Goal: Check status: Check status

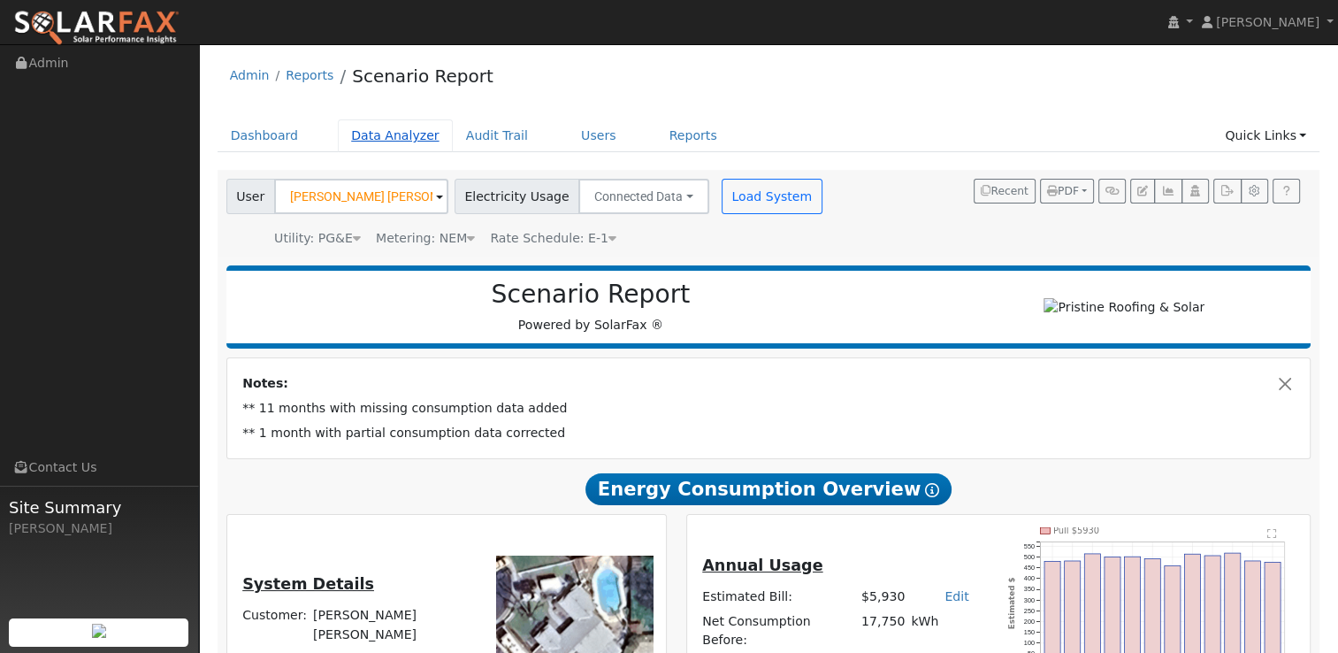
click at [388, 146] on link "Data Analyzer" at bounding box center [395, 135] width 115 height 33
click at [736, 68] on div "Admin Reports Scenario Report" at bounding box center [769, 80] width 1103 height 54
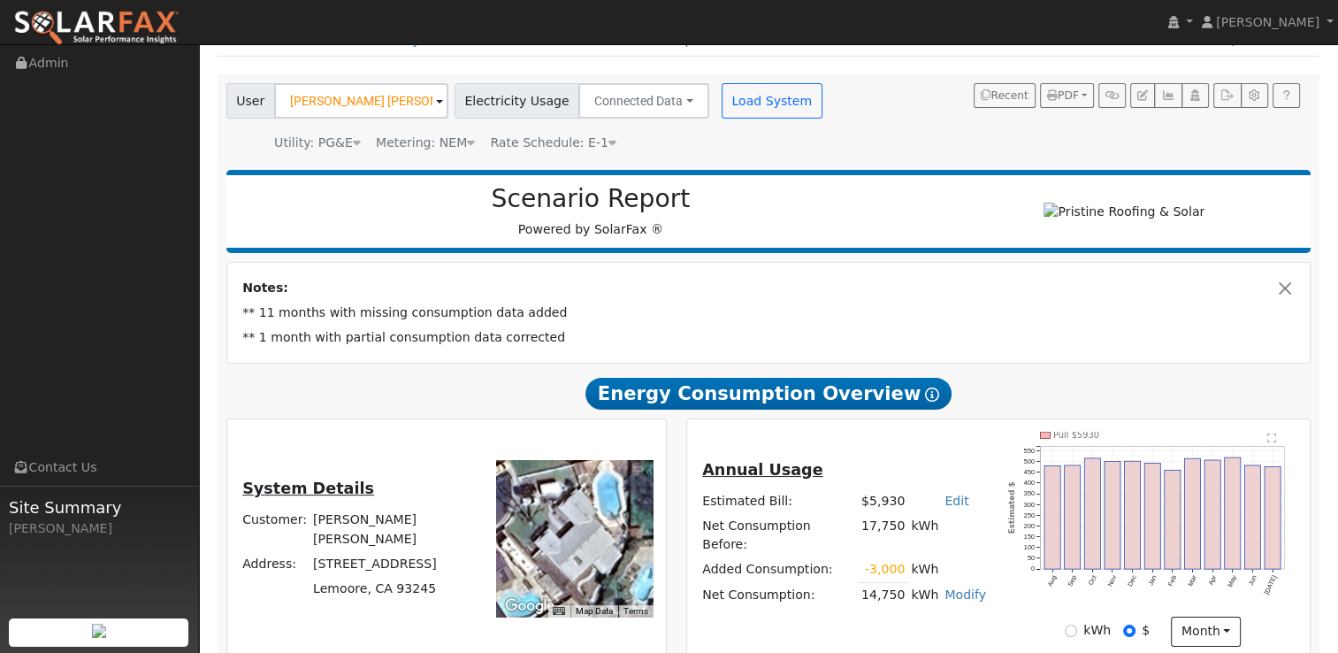
scroll to position [73, 0]
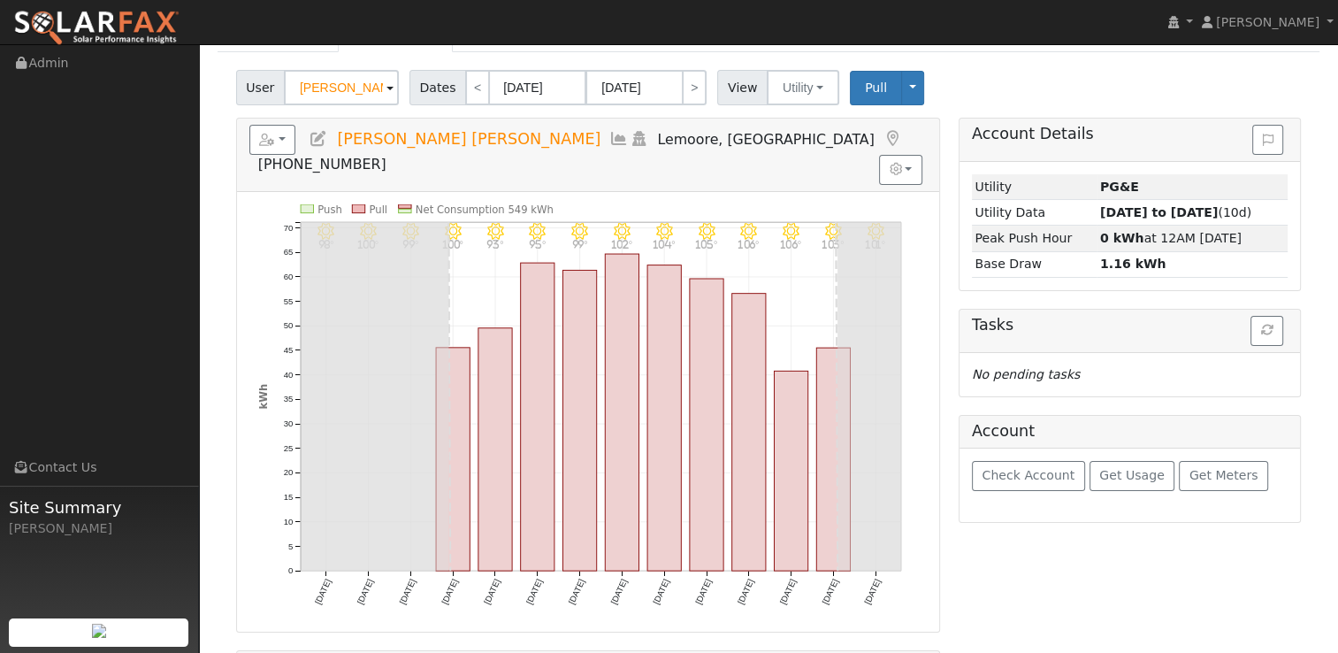
scroll to position [101, 0]
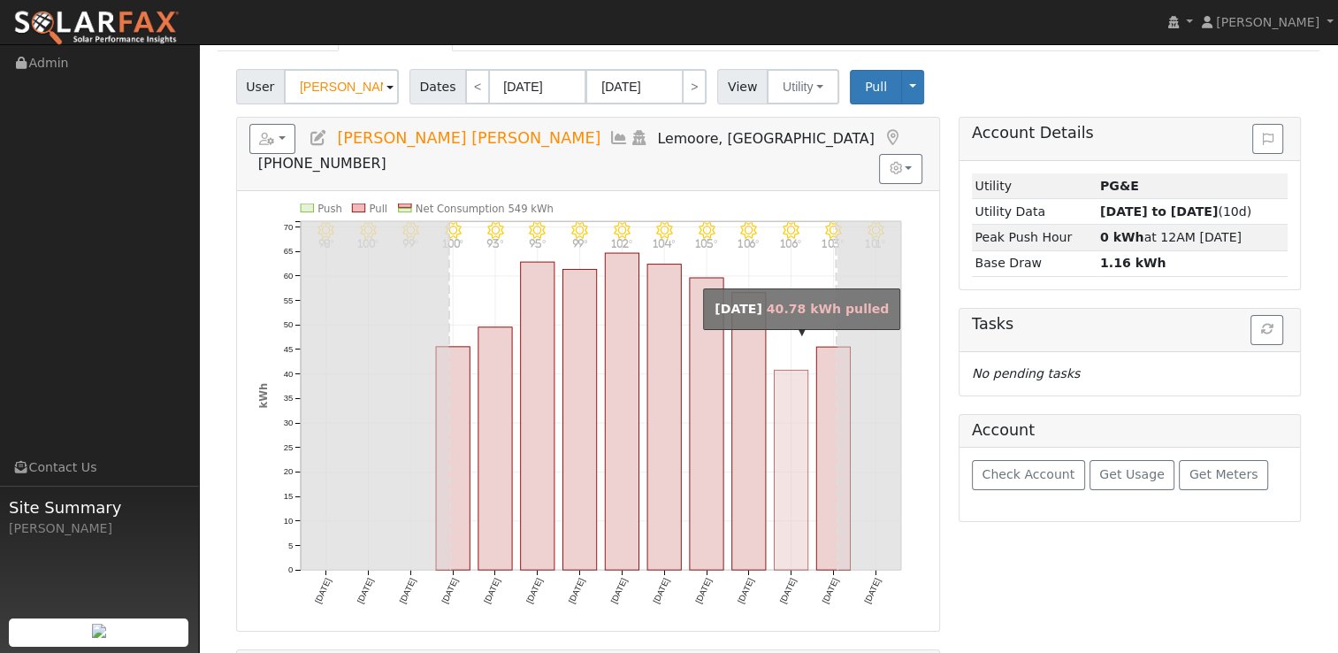
click at [785, 370] on rect "onclick=""" at bounding box center [791, 470] width 34 height 200
type input "[DATE]"
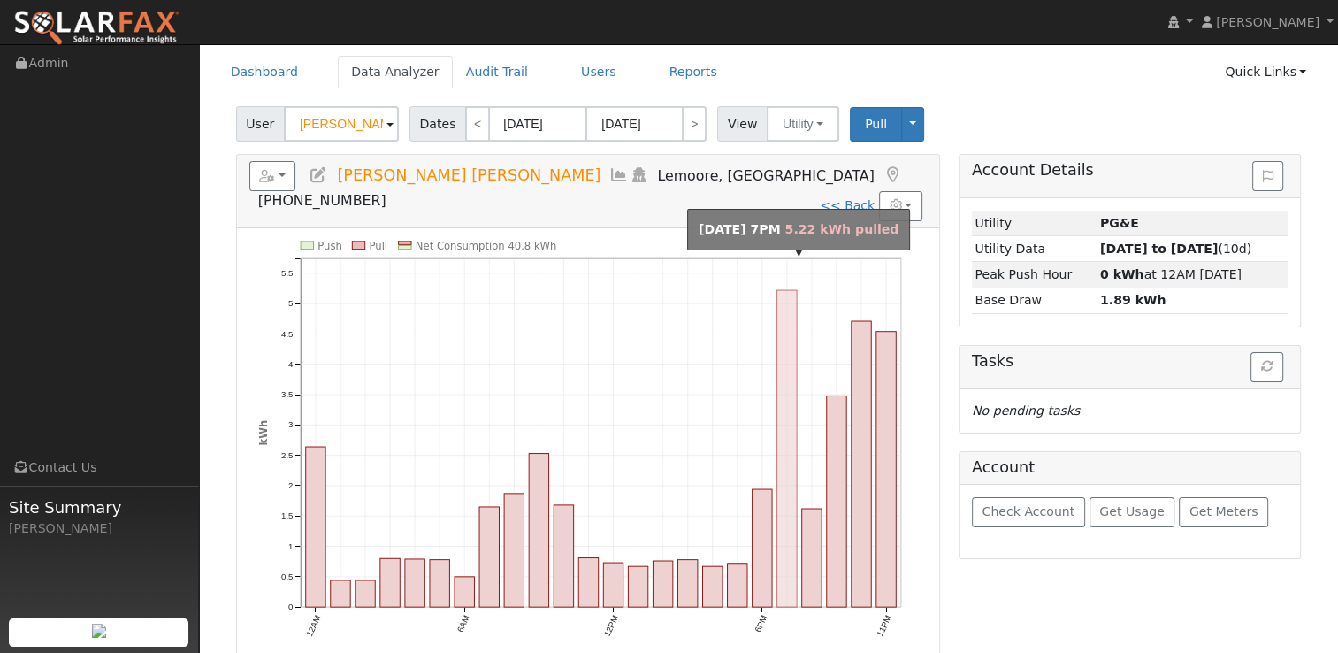
scroll to position [64, 0]
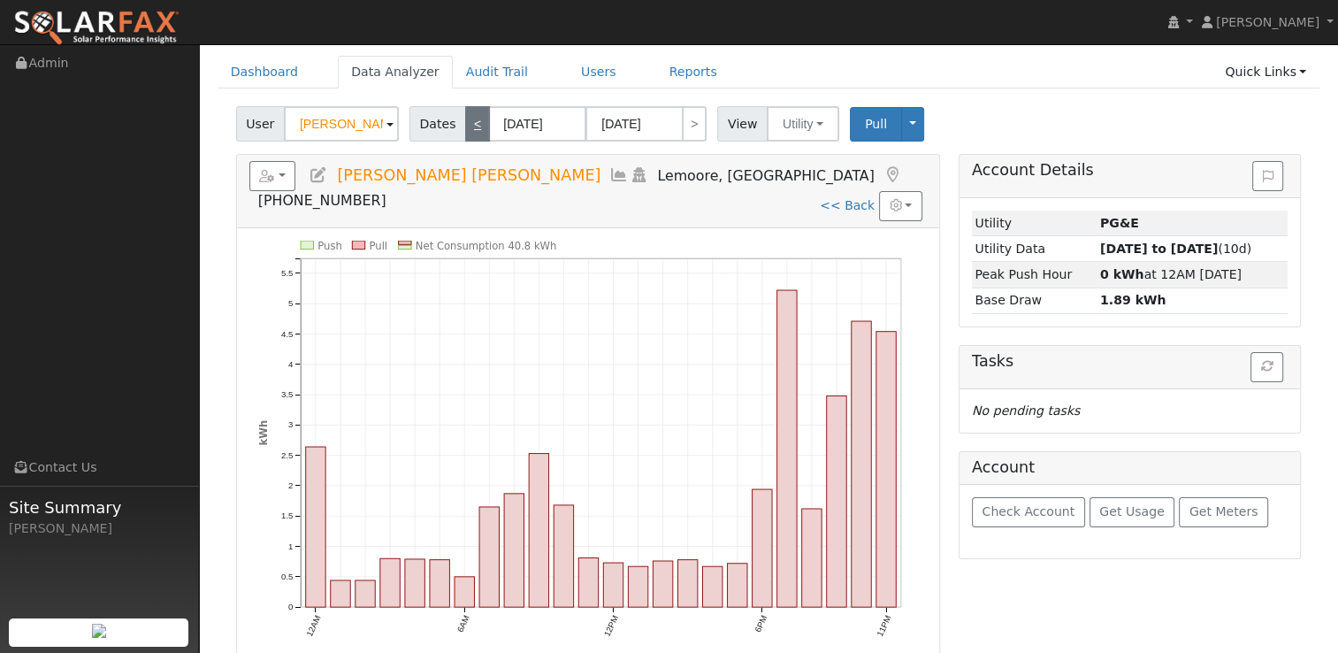
click at [473, 122] on link "<" at bounding box center [477, 123] width 25 height 35
type input "[DATE]"
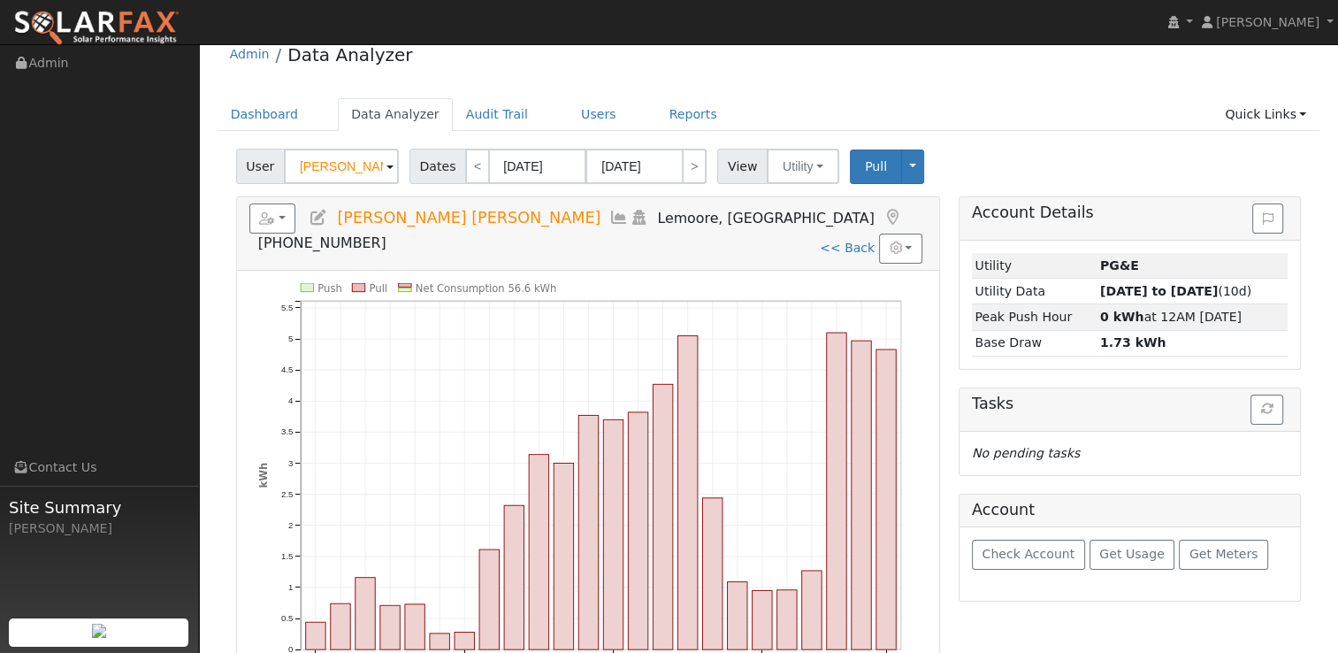
scroll to position [22, 0]
click at [465, 164] on link "<" at bounding box center [477, 165] width 25 height 35
type input "[DATE]"
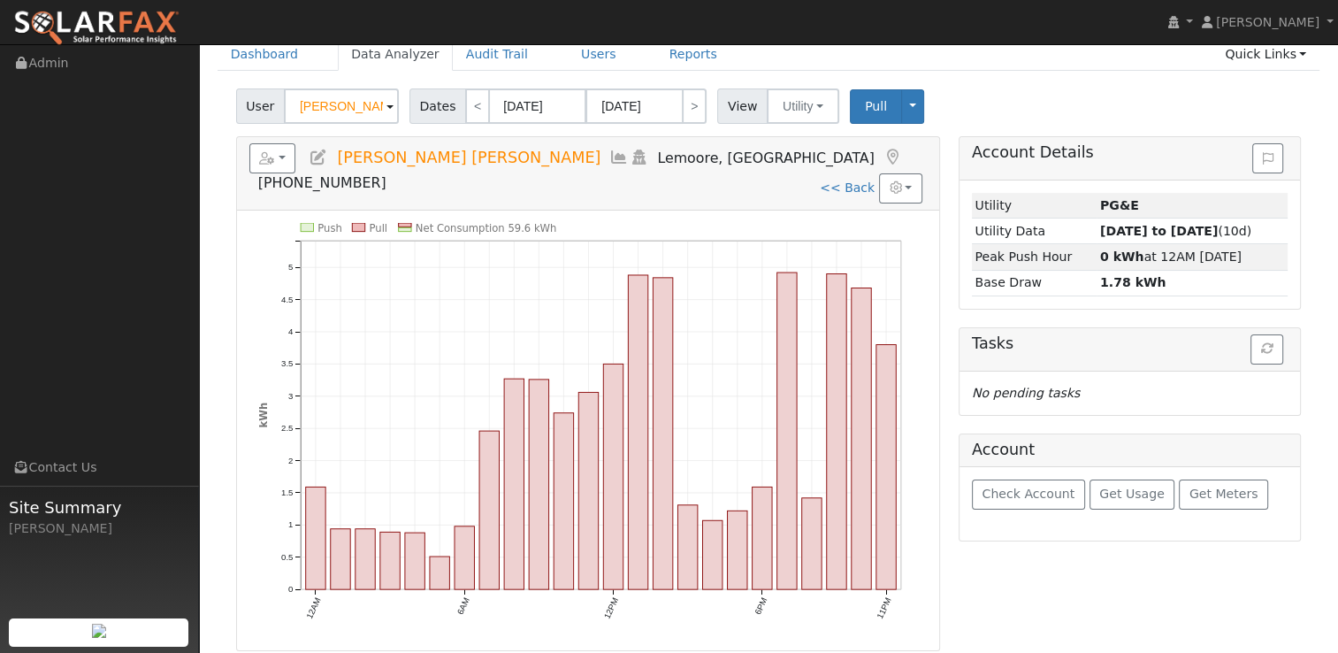
scroll to position [80, 0]
click at [686, 104] on link ">" at bounding box center [694, 107] width 25 height 35
type input "[DATE]"
click at [686, 104] on link ">" at bounding box center [694, 107] width 25 height 35
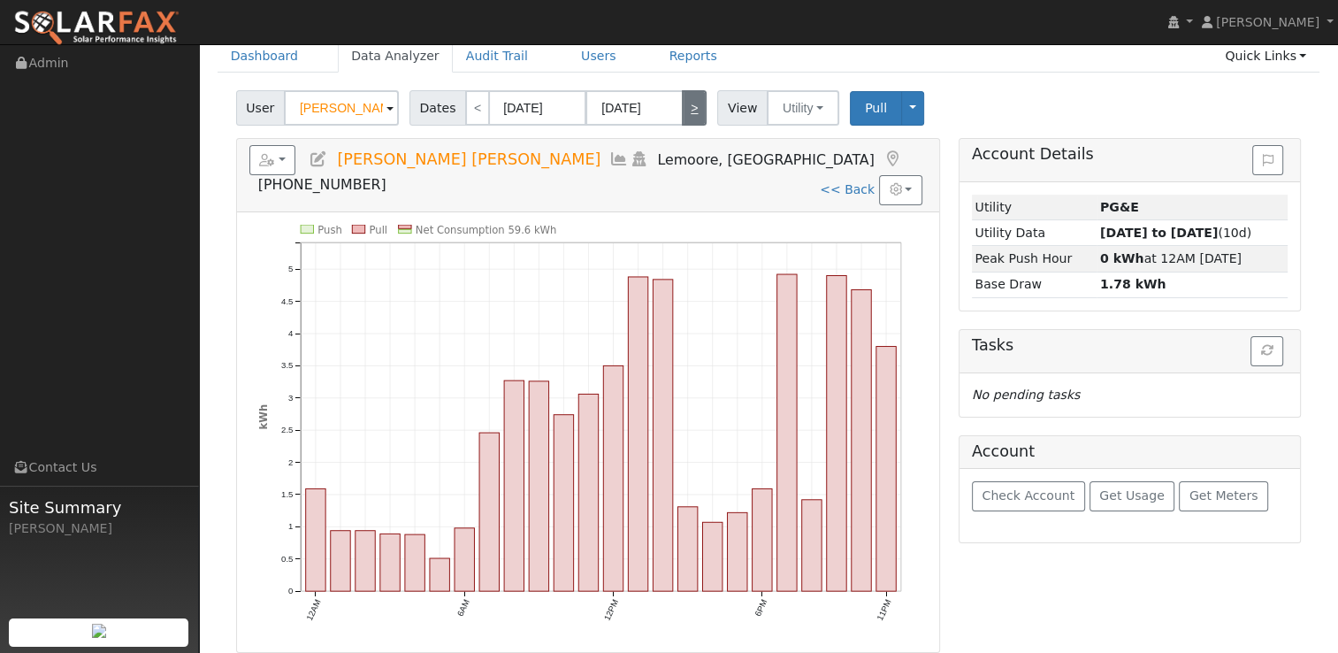
type input "[DATE]"
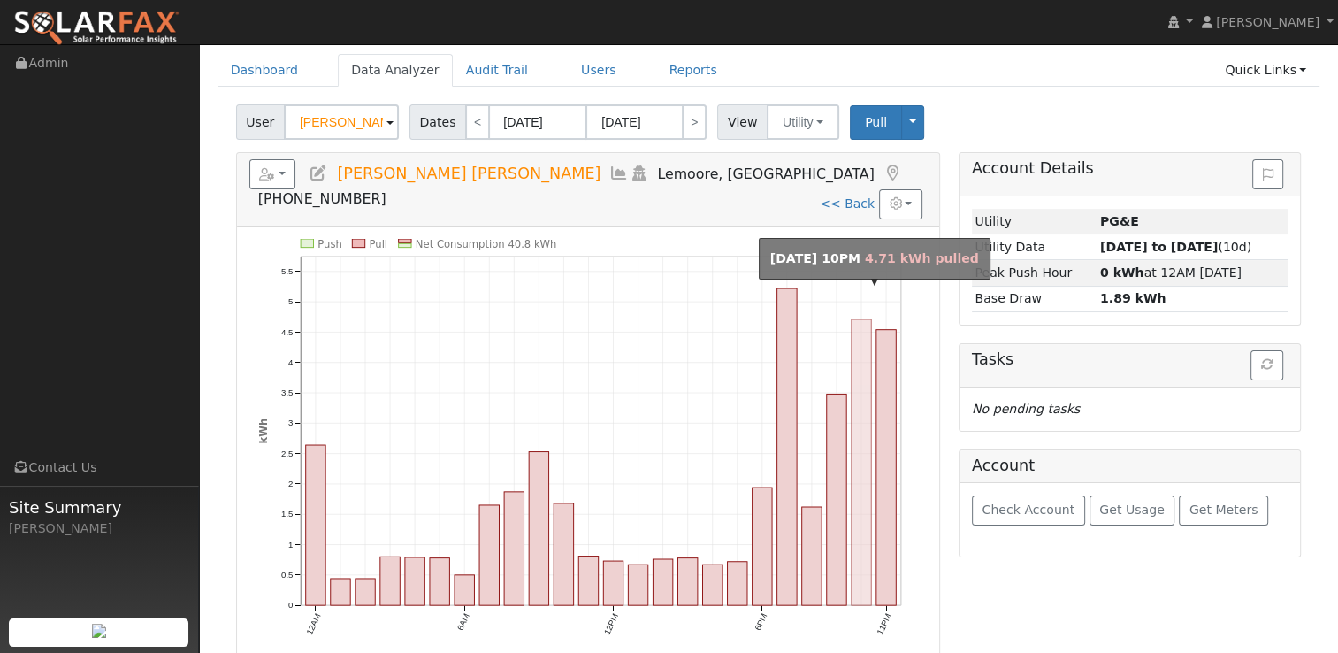
scroll to position [65, 0]
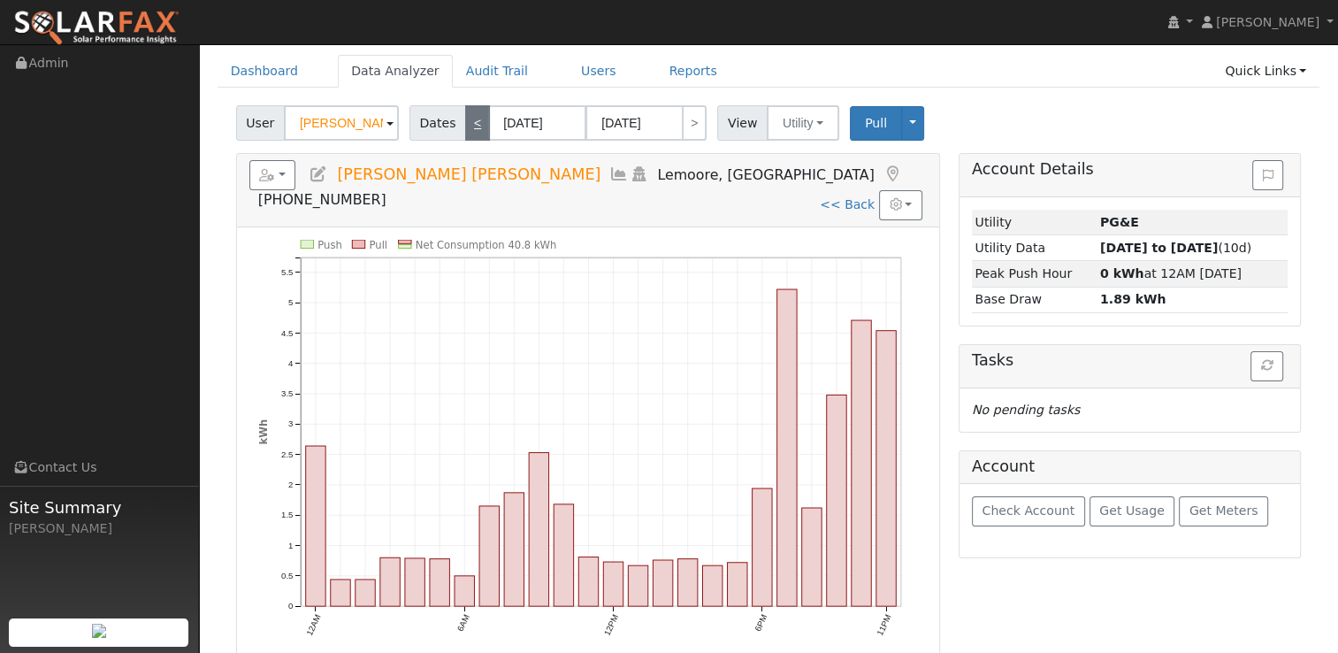
click at [470, 116] on link "<" at bounding box center [477, 122] width 25 height 35
type input "[DATE]"
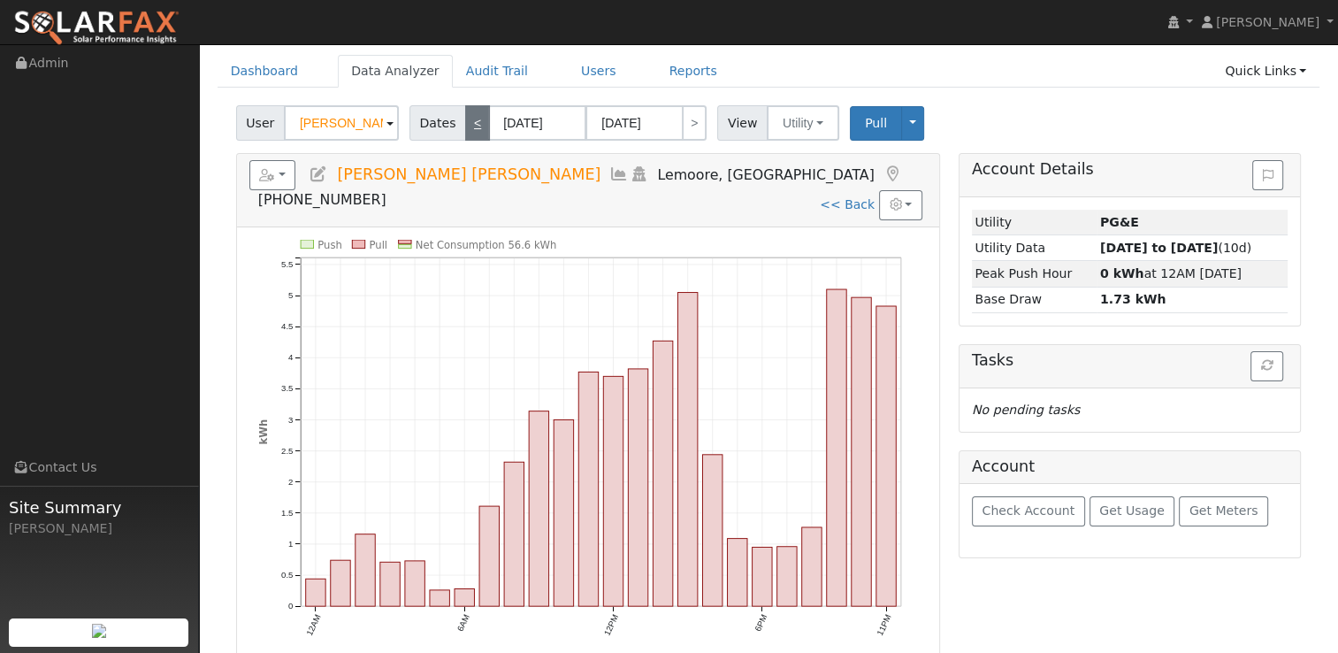
scroll to position [0, 0]
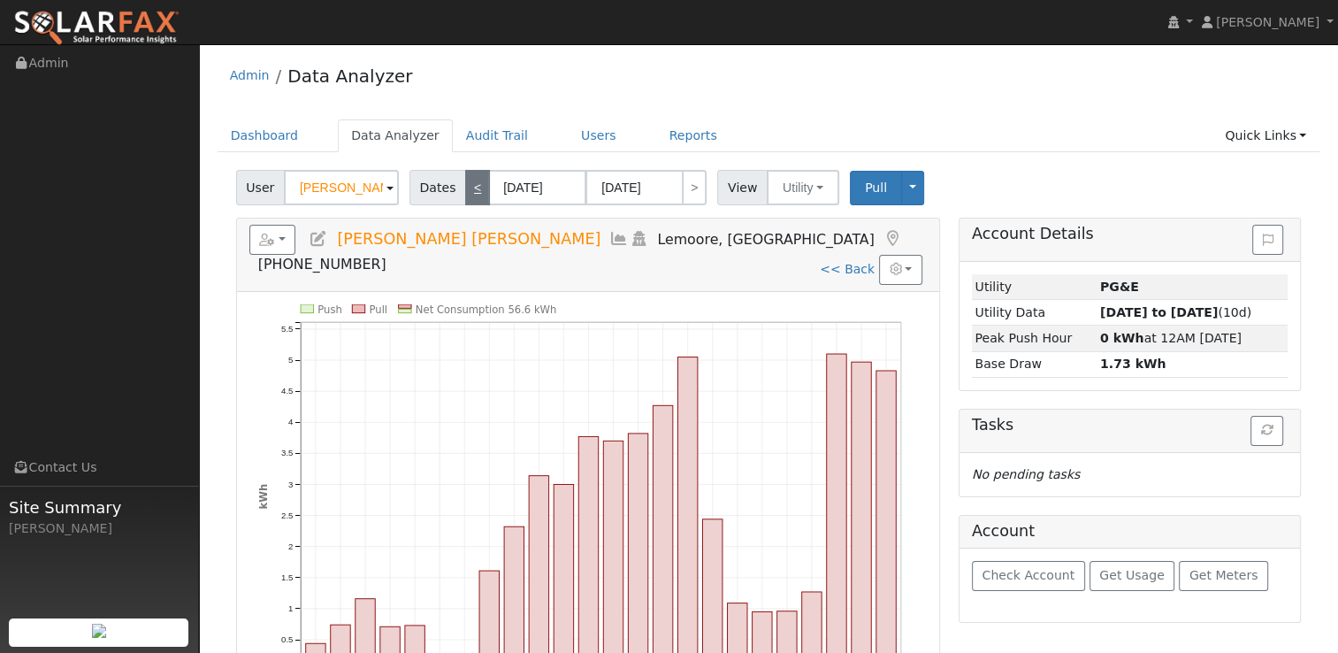
click at [470, 185] on link "<" at bounding box center [477, 187] width 25 height 35
type input "[DATE]"
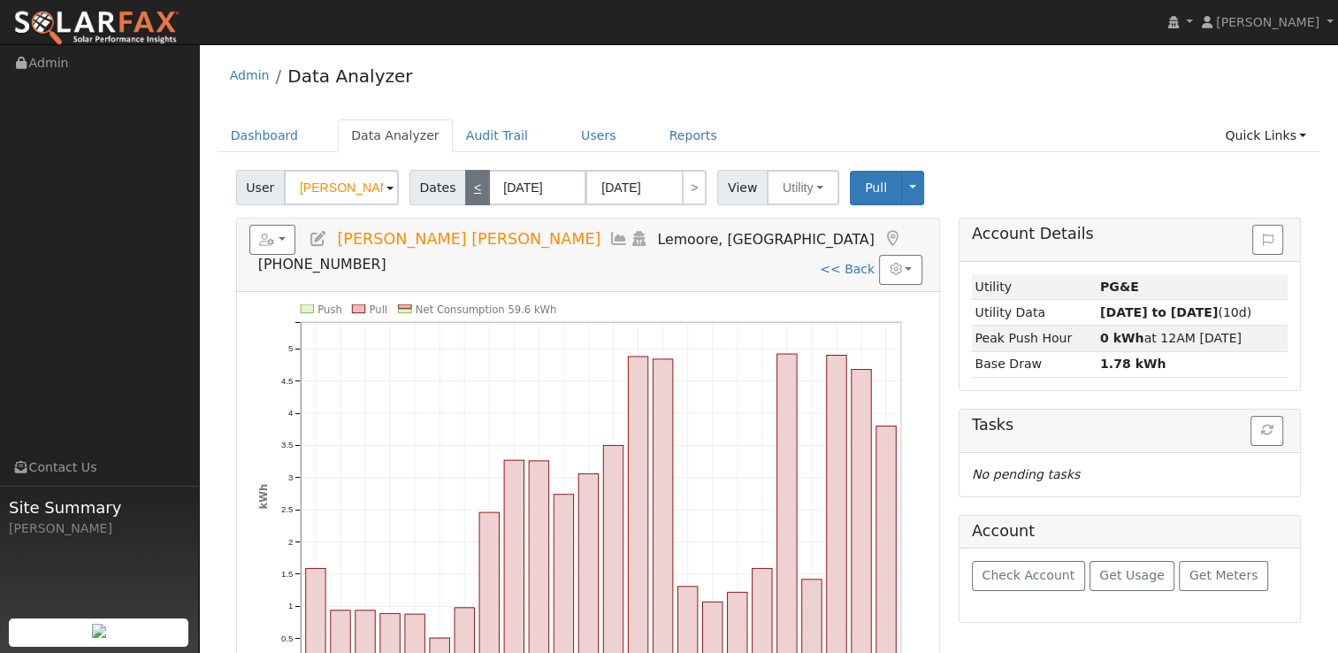
click at [467, 189] on link "<" at bounding box center [477, 187] width 25 height 35
type input "[DATE]"
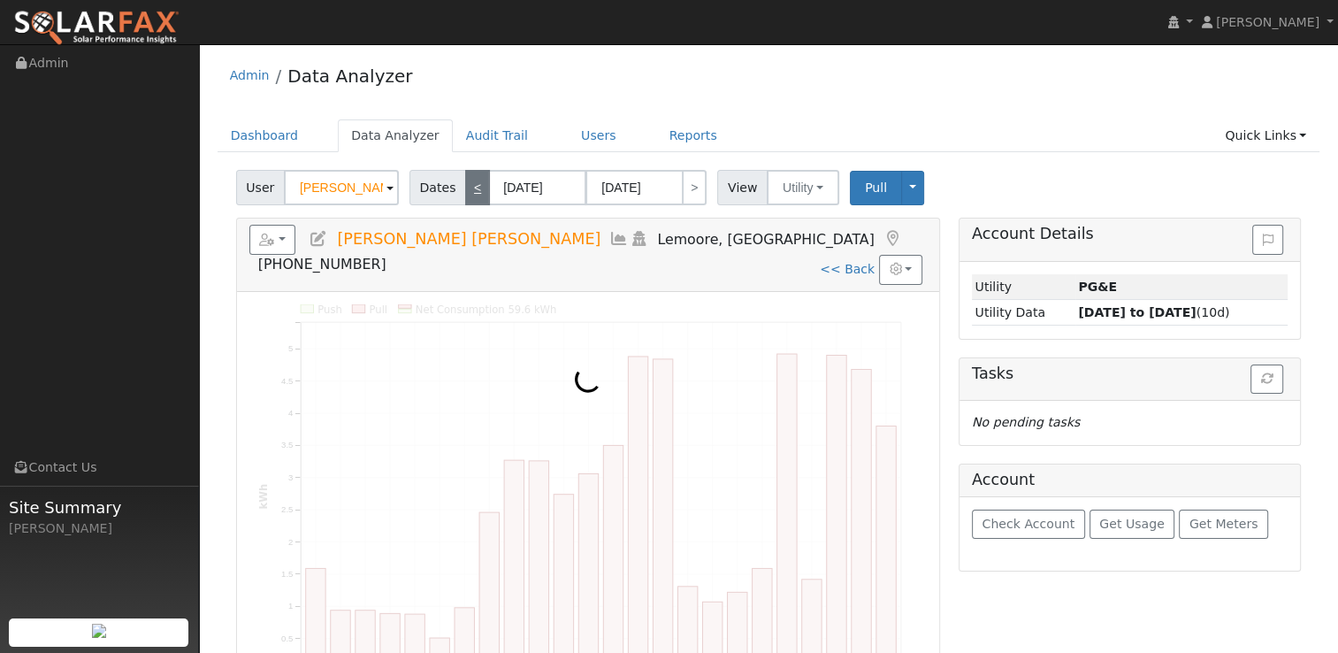
click at [467, 189] on link "<" at bounding box center [477, 187] width 25 height 35
type input "[DATE]"
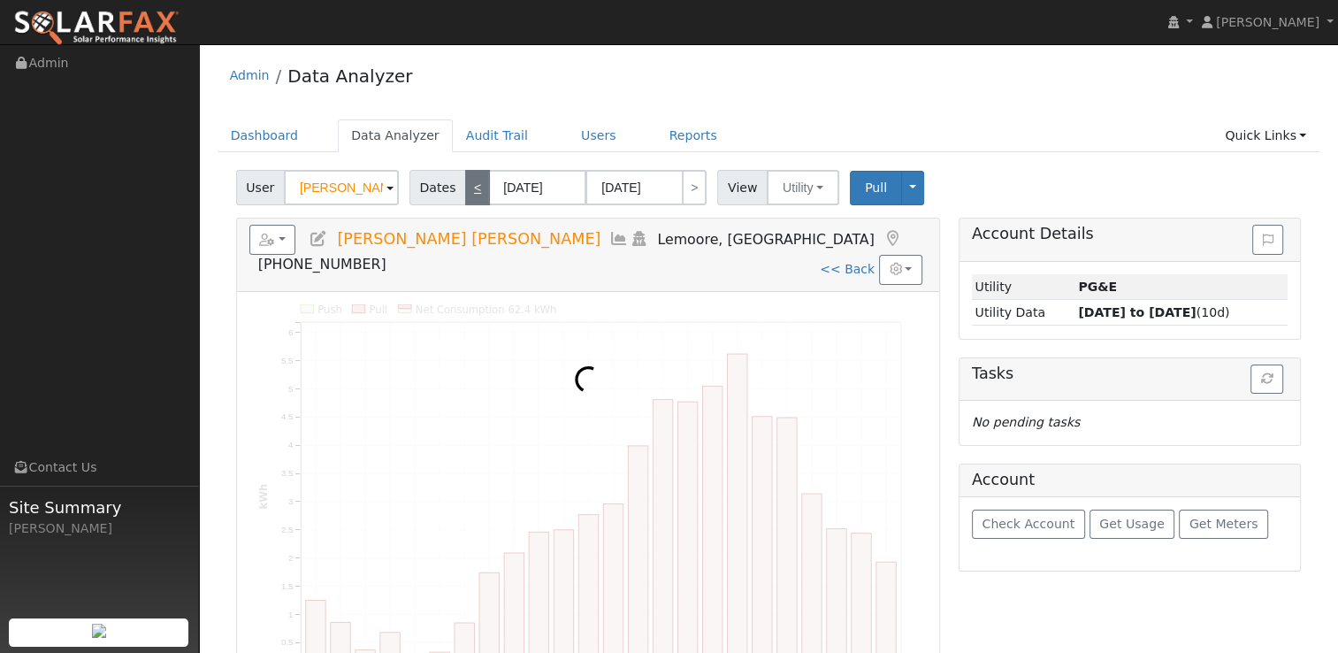
click at [467, 189] on link "<" at bounding box center [477, 187] width 25 height 35
type input "[DATE]"
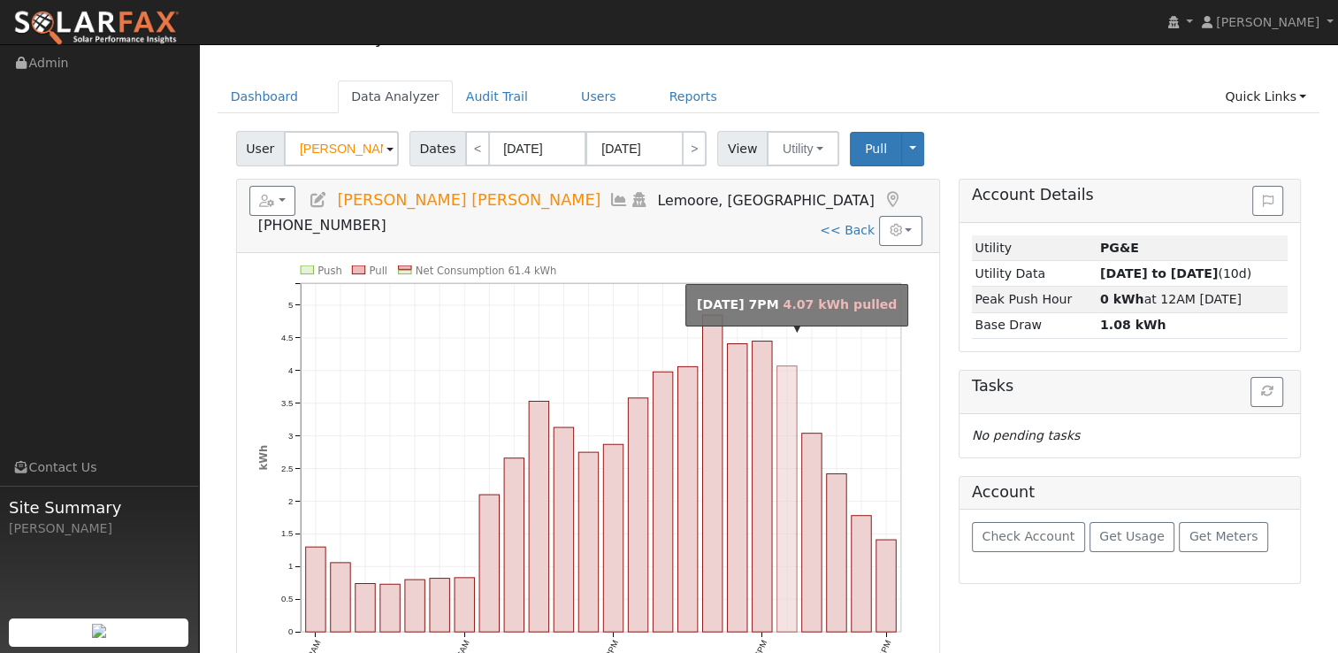
scroll to position [37, 0]
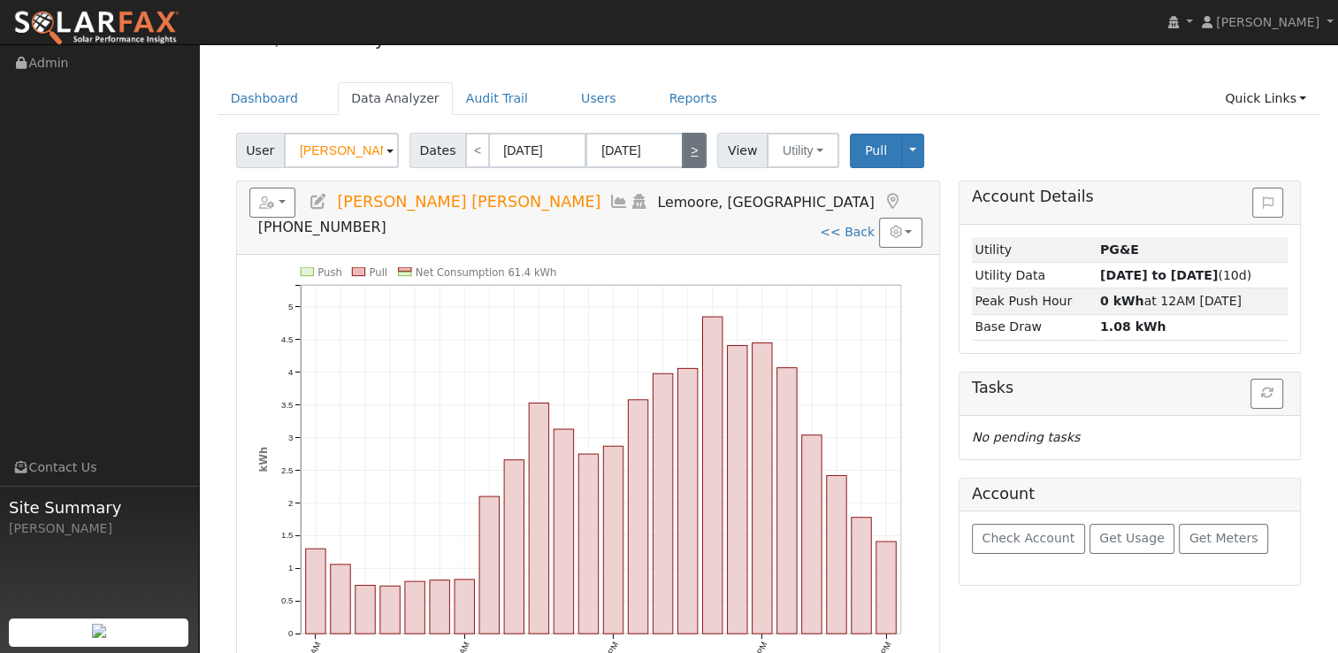
click at [691, 163] on link ">" at bounding box center [694, 150] width 25 height 35
type input "[DATE]"
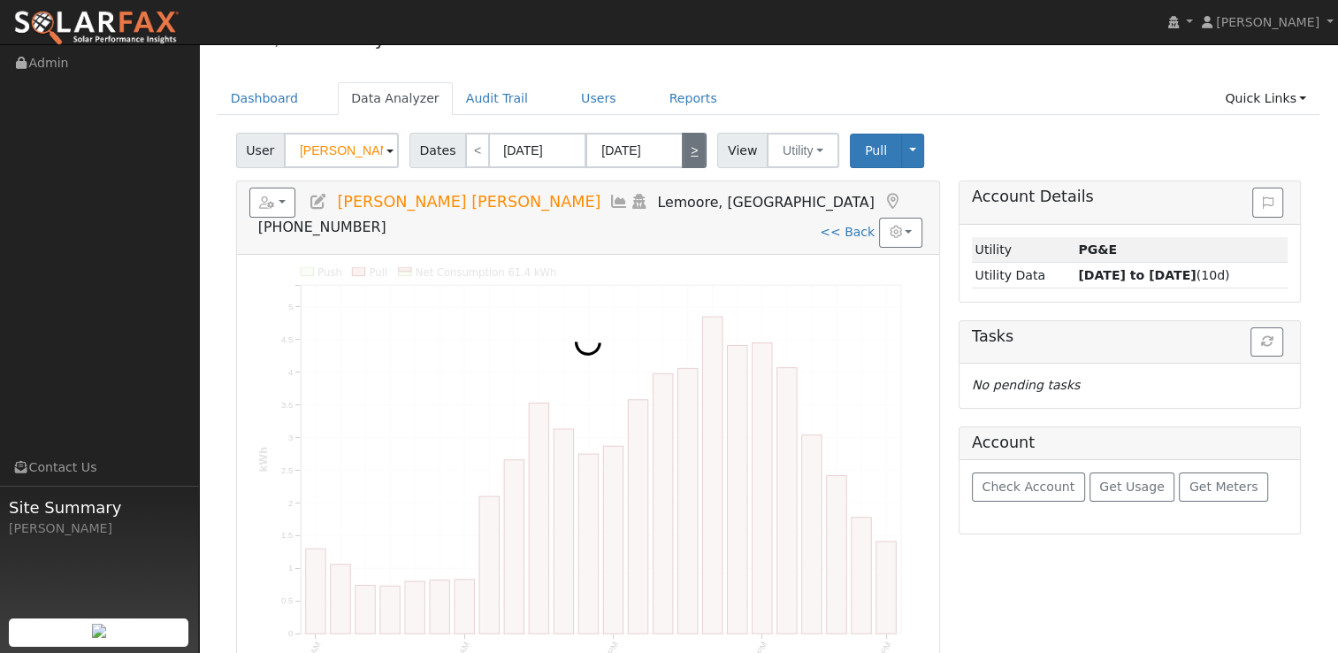
scroll to position [0, 0]
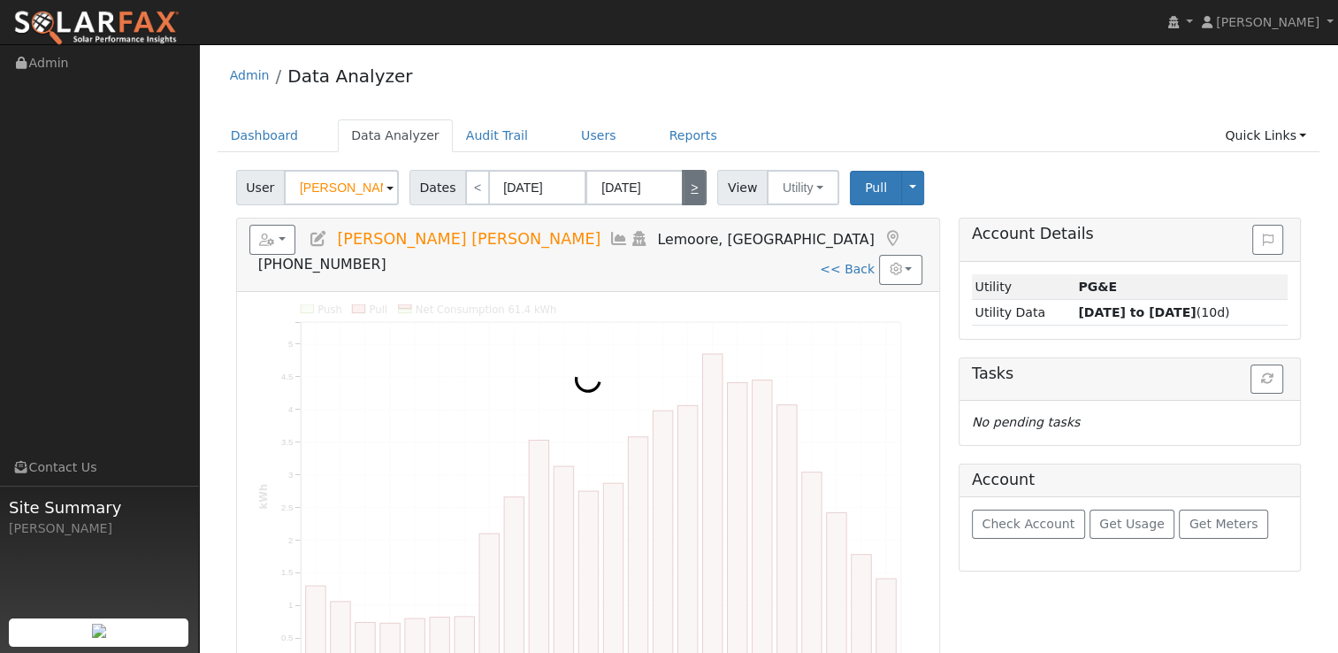
click at [693, 164] on div "User [PERSON_NAME] [PERSON_NAME] Account Default Account Default Account [STREE…" at bounding box center [769, 185] width 1072 height 42
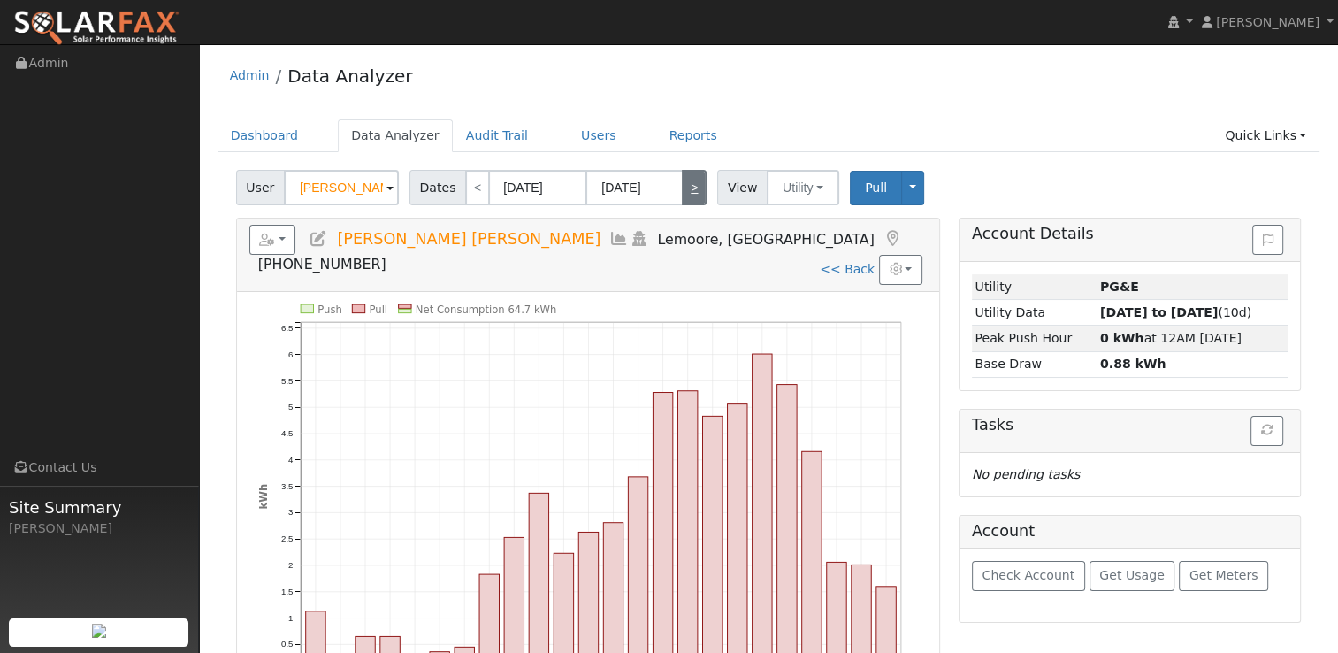
click at [683, 197] on link ">" at bounding box center [694, 187] width 25 height 35
type input "[DATE]"
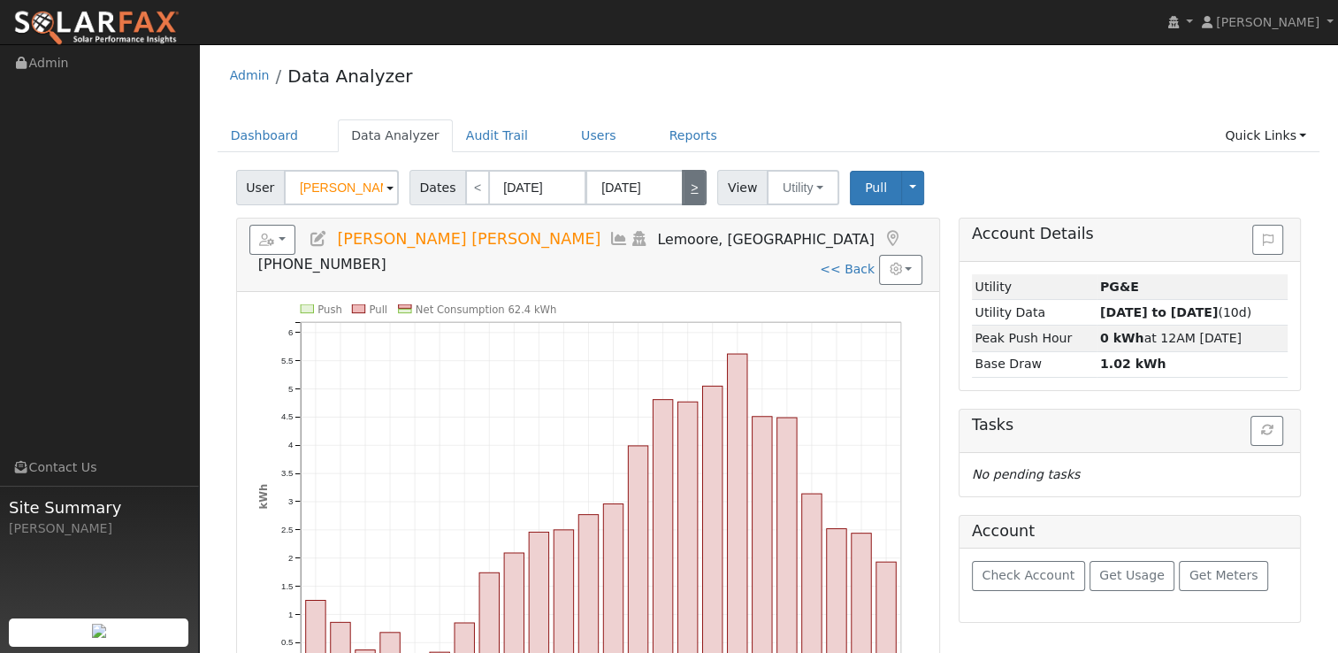
click at [683, 196] on link ">" at bounding box center [694, 187] width 25 height 35
type input "[DATE]"
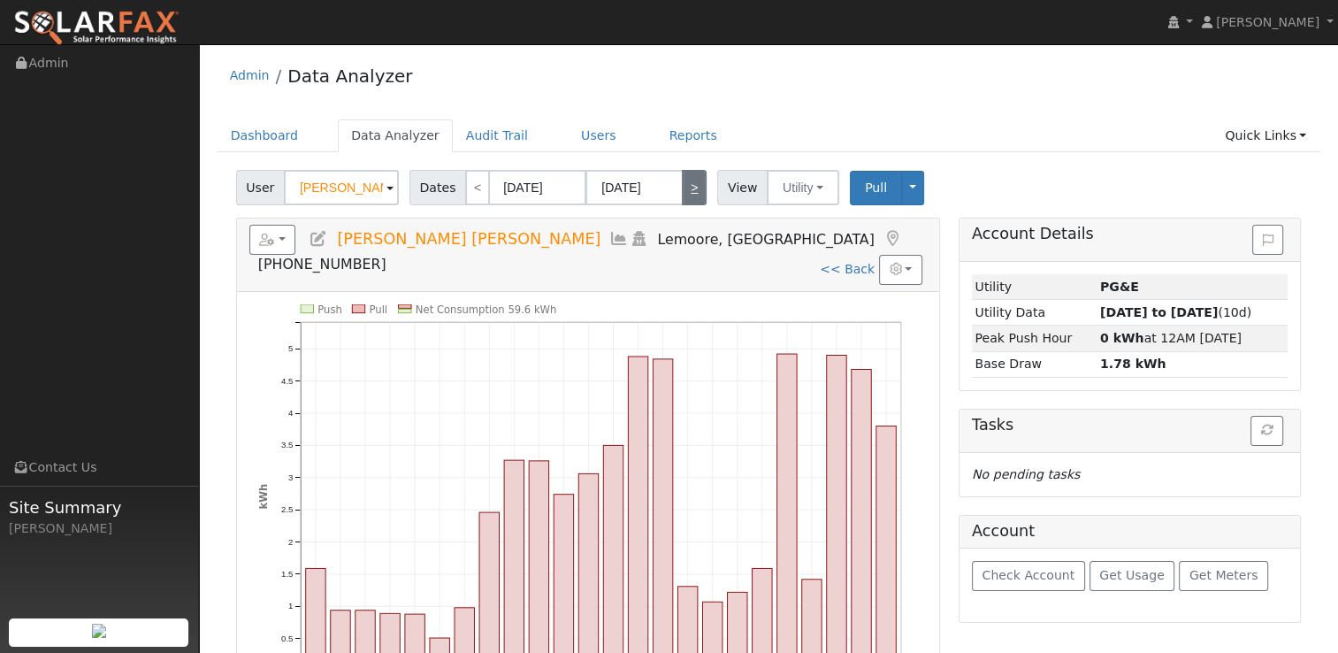
click at [684, 194] on link ">" at bounding box center [694, 187] width 25 height 35
type input "[DATE]"
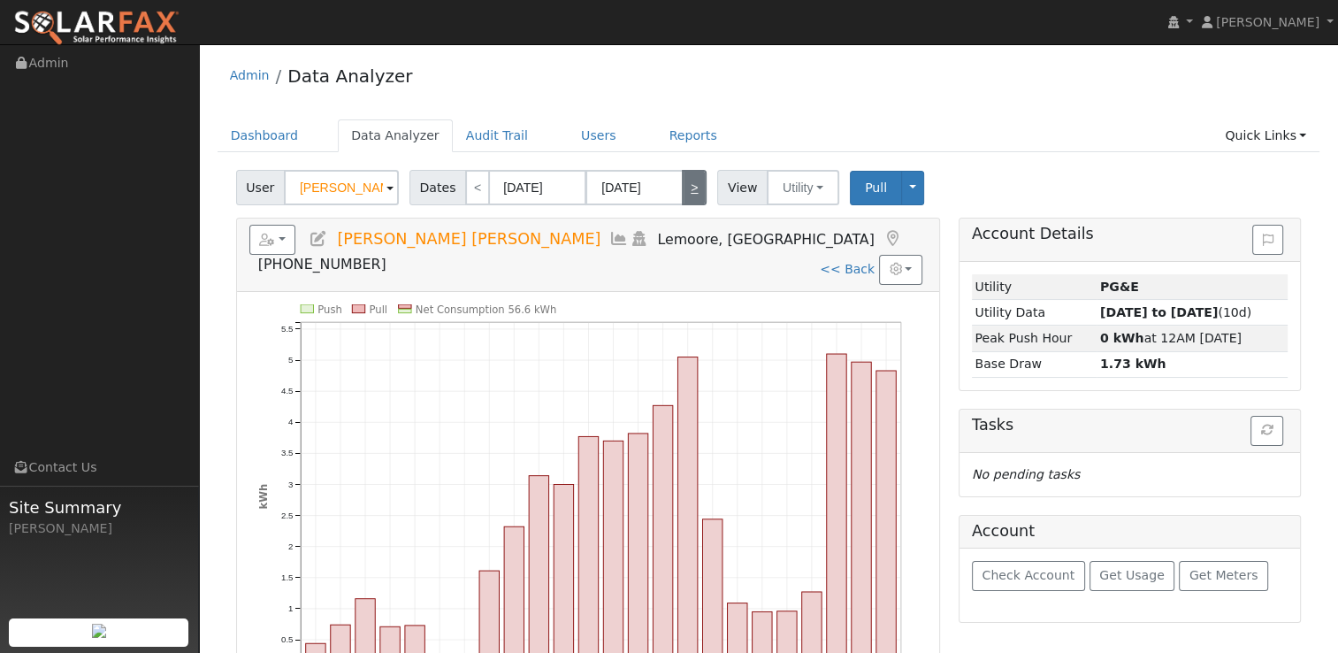
click at [693, 191] on link ">" at bounding box center [694, 187] width 25 height 35
type input "[DATE]"
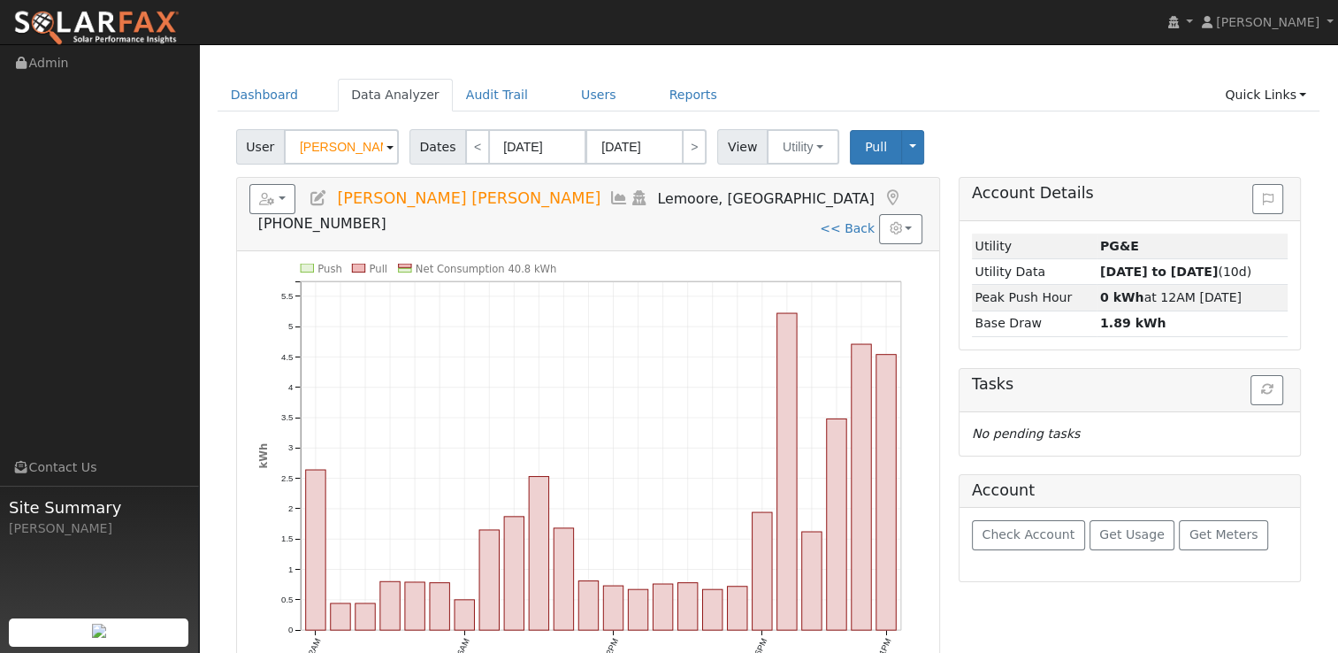
scroll to position [42, 0]
click at [682, 155] on link ">" at bounding box center [694, 145] width 25 height 35
type input "[DATE]"
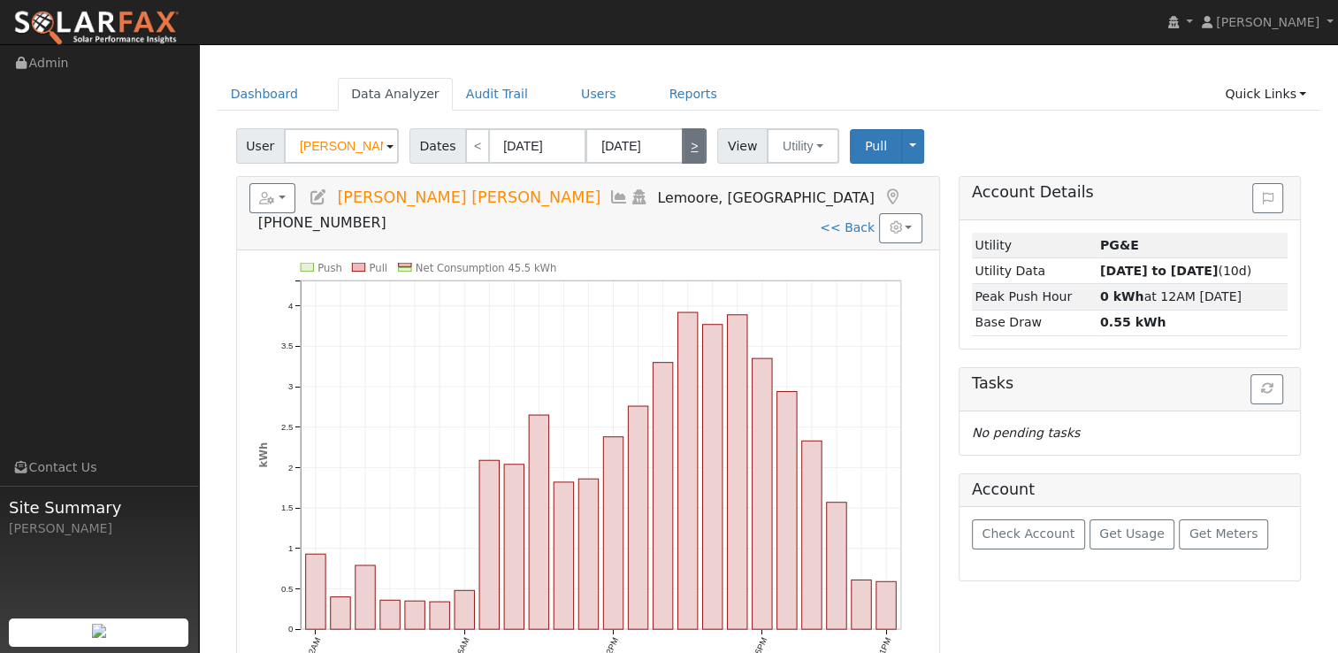
scroll to position [0, 0]
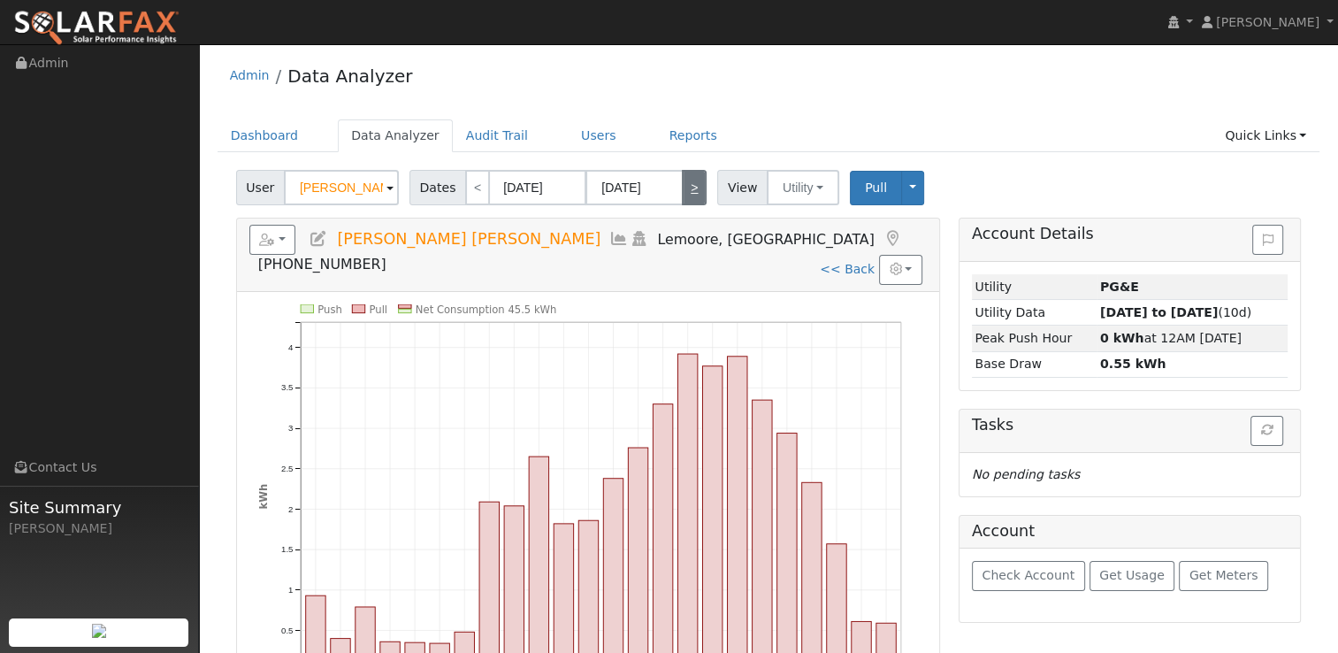
click at [682, 178] on link ">" at bounding box center [694, 187] width 25 height 35
type input "[DATE]"
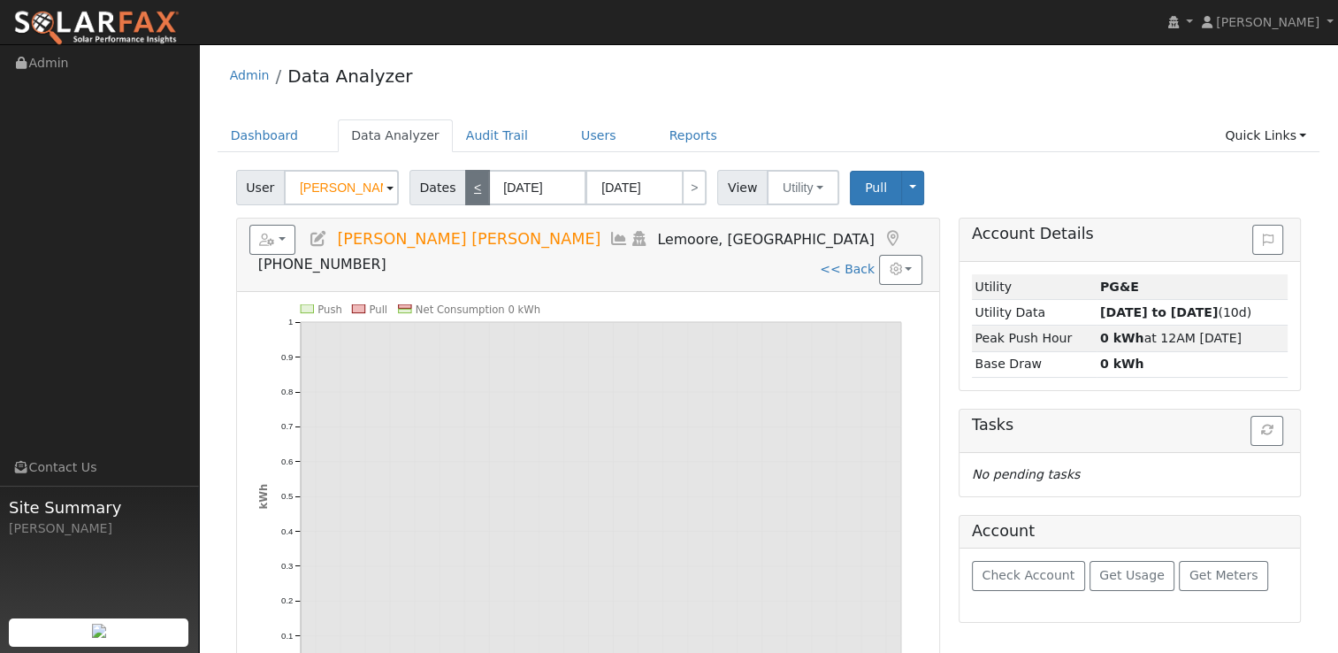
click at [465, 185] on link "<" at bounding box center [477, 187] width 25 height 35
type input "[DATE]"
